Goal: Transaction & Acquisition: Download file/media

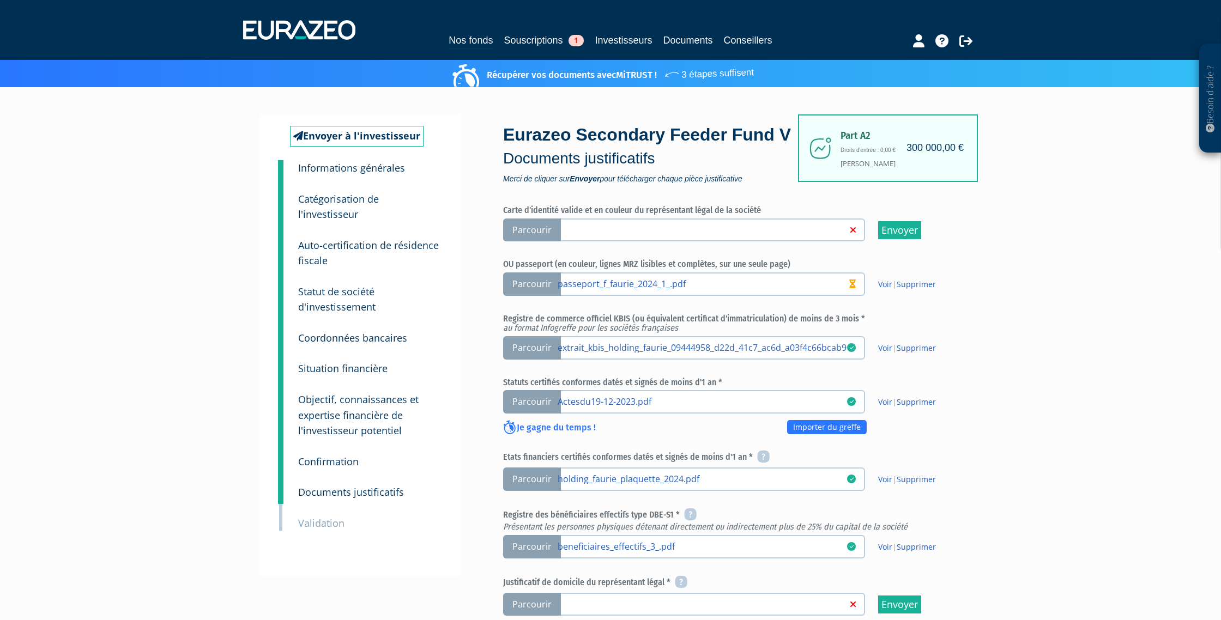
scroll to position [293, 0]
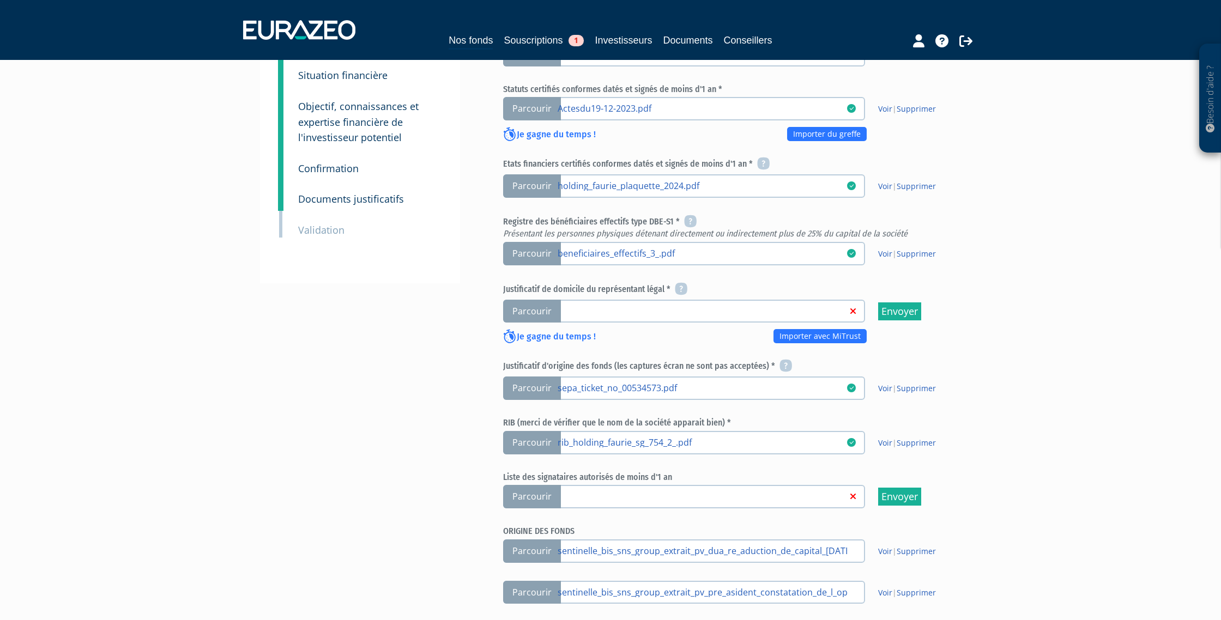
click at [460, 100] on div "Envoyer à l'investisseur 1 Informations générales 2 Catégorisation de l'investi…" at bounding box center [610, 264] width 684 height 886
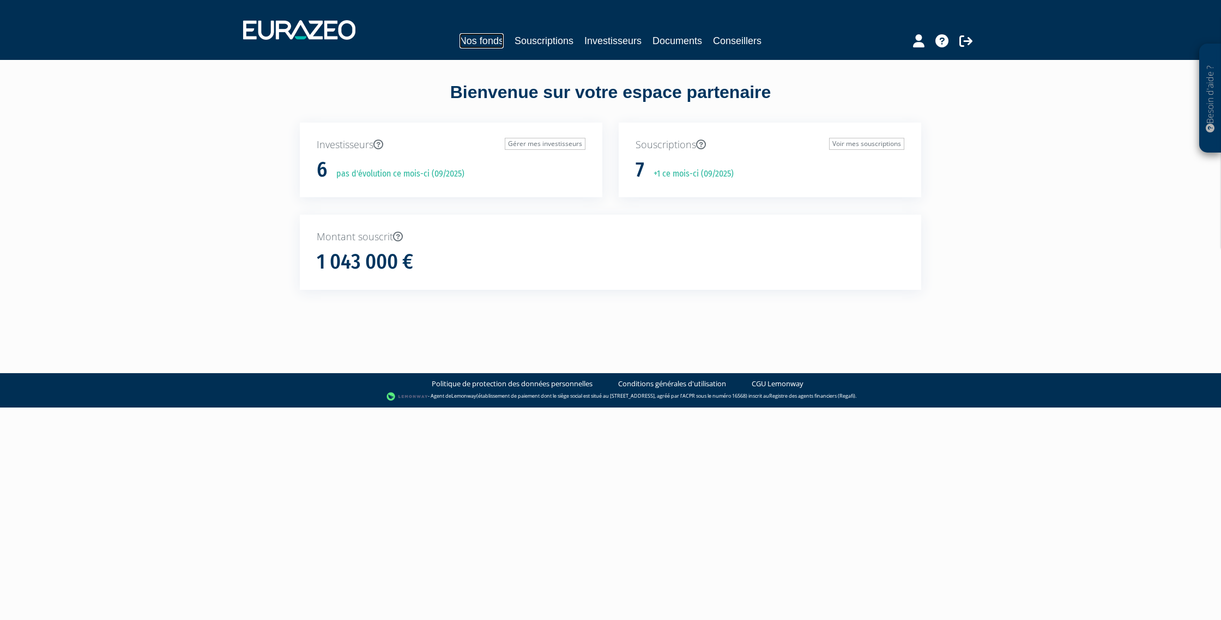
click at [488, 40] on link "Nos fonds" at bounding box center [481, 40] width 44 height 15
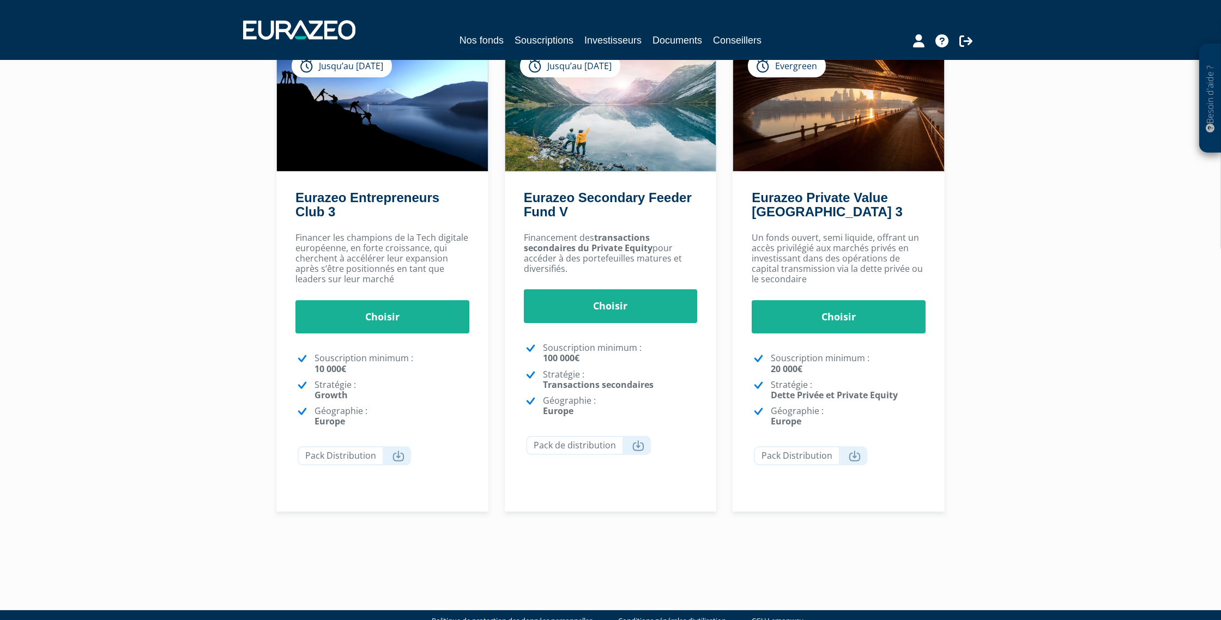
scroll to position [110, 0]
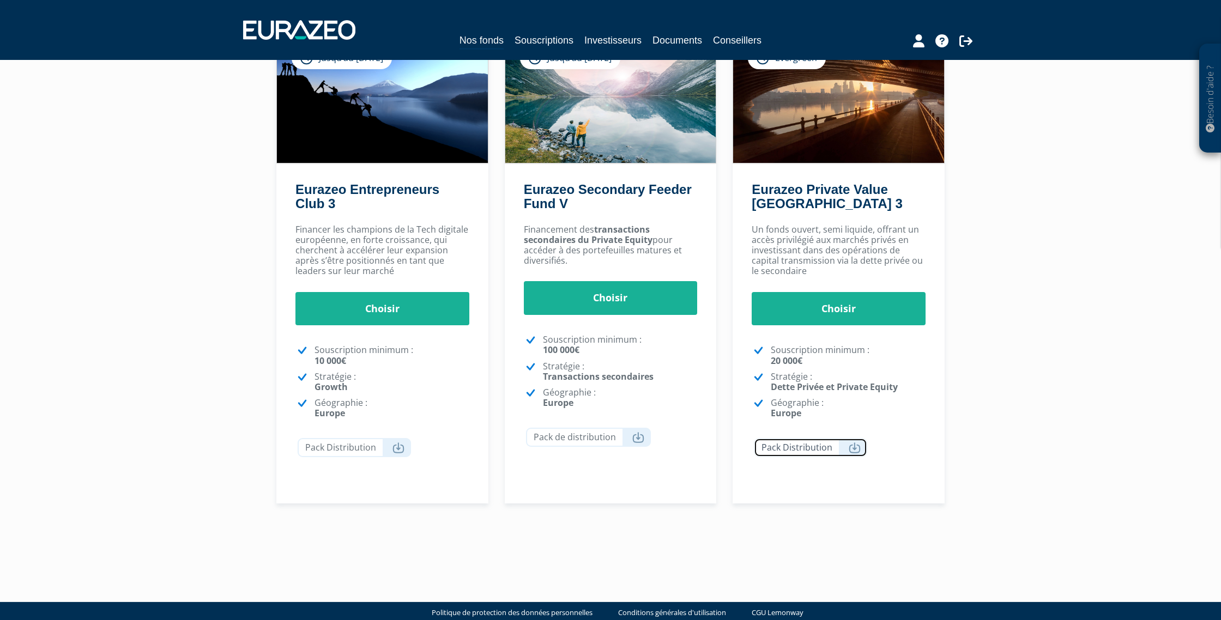
click at [821, 447] on link "Pack Distribution" at bounding box center [810, 447] width 113 height 19
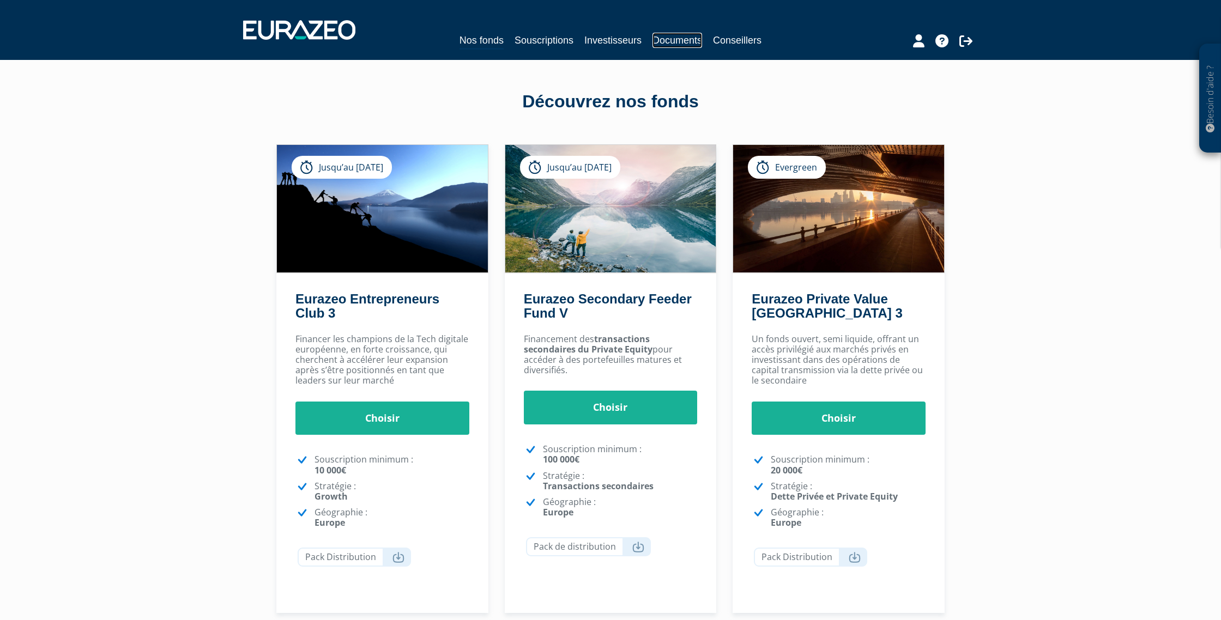
click at [684, 44] on link "Documents" at bounding box center [677, 40] width 50 height 15
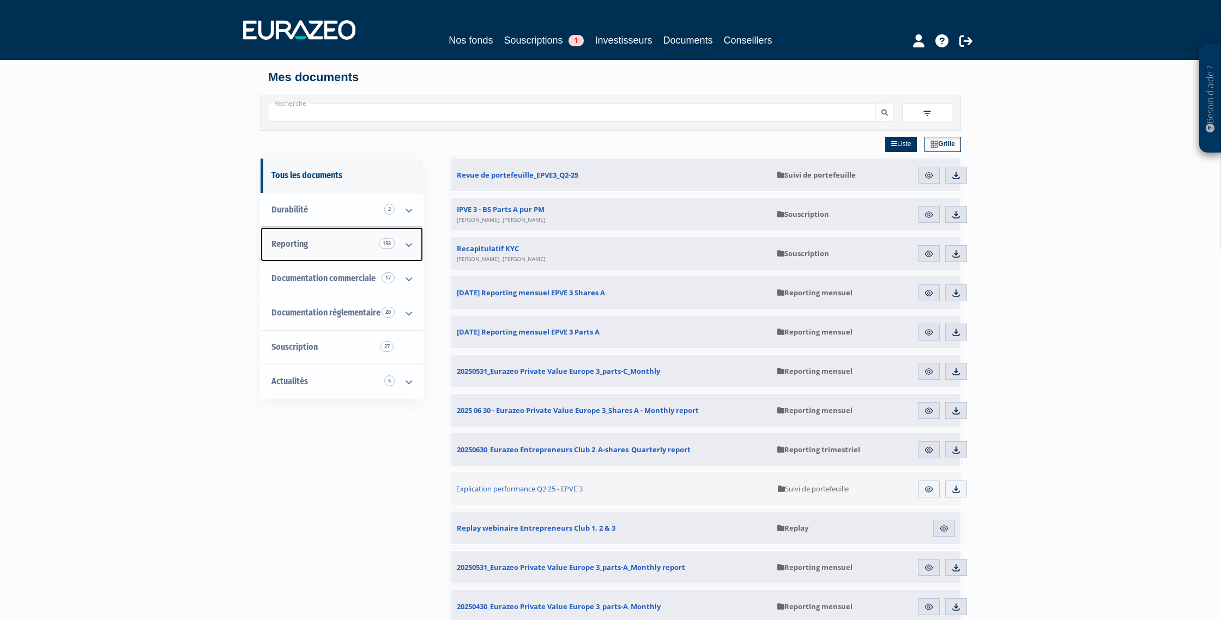
click at [409, 243] on icon at bounding box center [409, 245] width 28 height 34
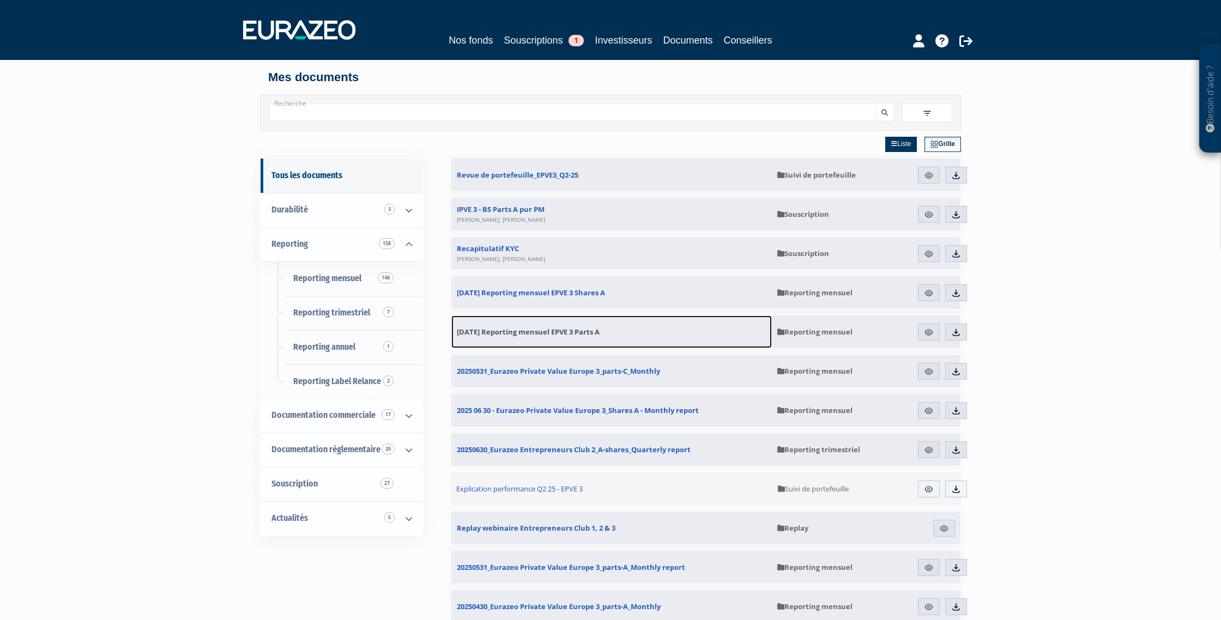
click at [593, 331] on span "[DATE] Reporting mensuel EPVE 3 Parts A" at bounding box center [528, 332] width 143 height 10
